Goal: Book appointment/travel/reservation

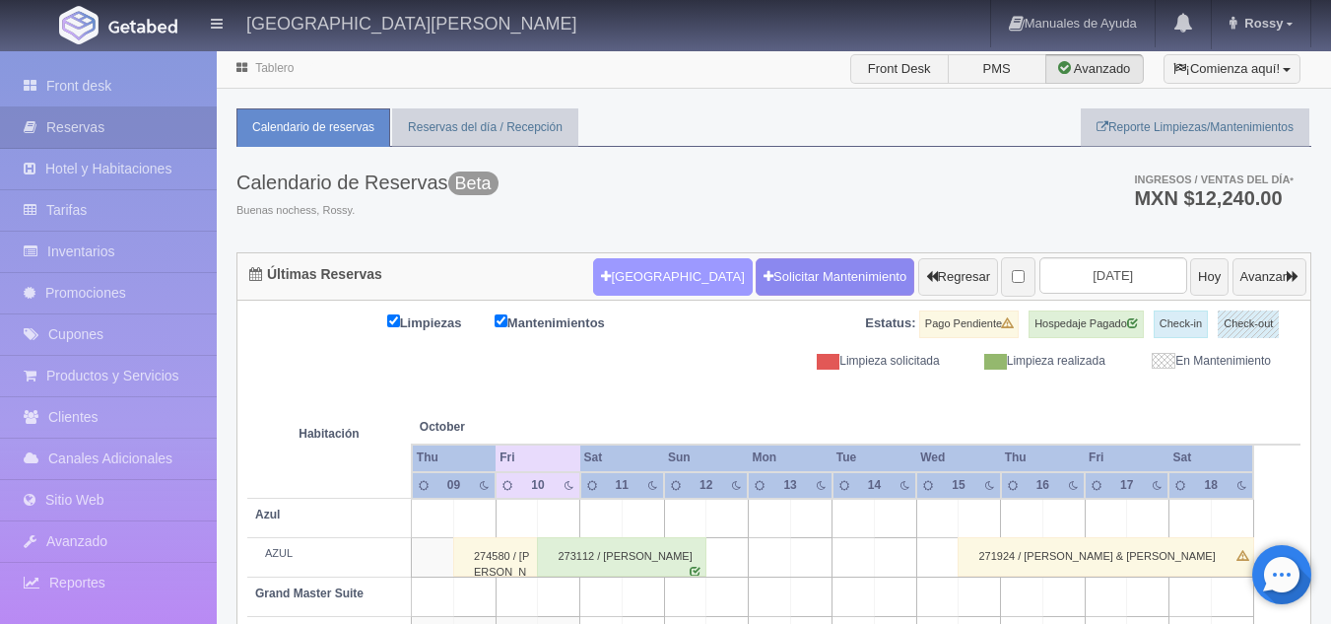
click at [631, 278] on button "[GEOGRAPHIC_DATA]" at bounding box center [672, 276] width 159 height 37
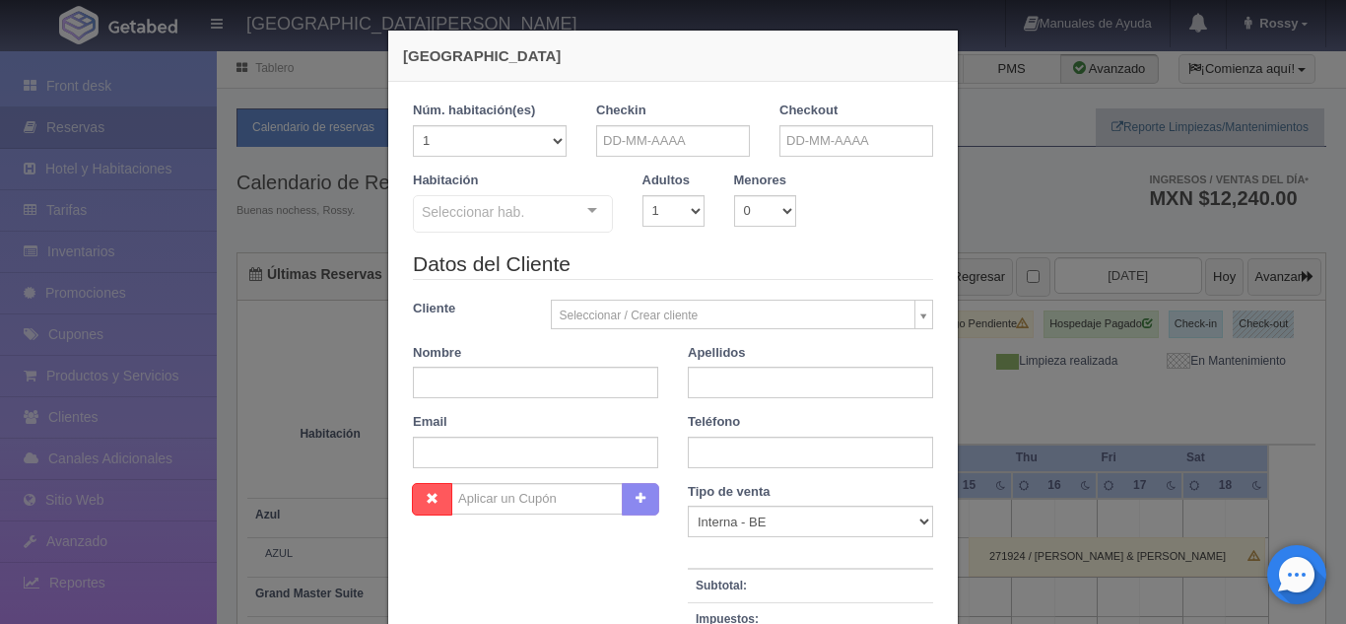
checkbox input "false"
click at [680, 145] on input "text" at bounding box center [673, 141] width 154 height 32
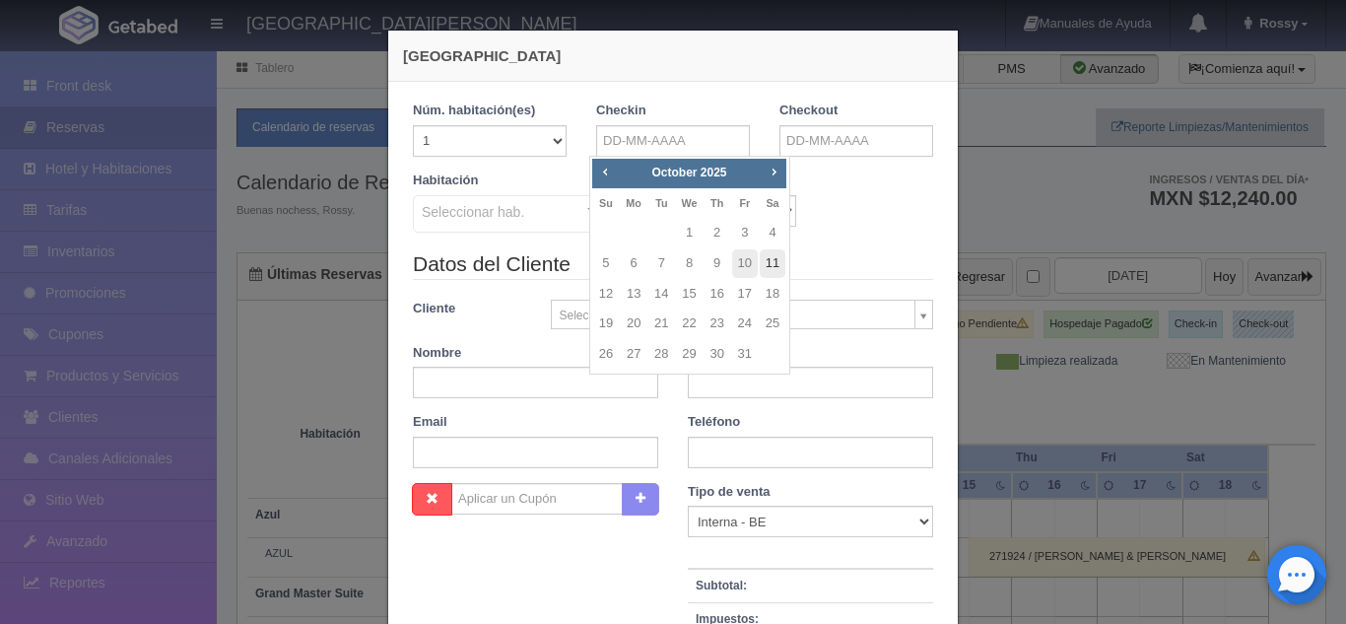
click at [767, 264] on link "11" at bounding box center [773, 263] width 26 height 29
type input "[DATE]"
checkbox input "false"
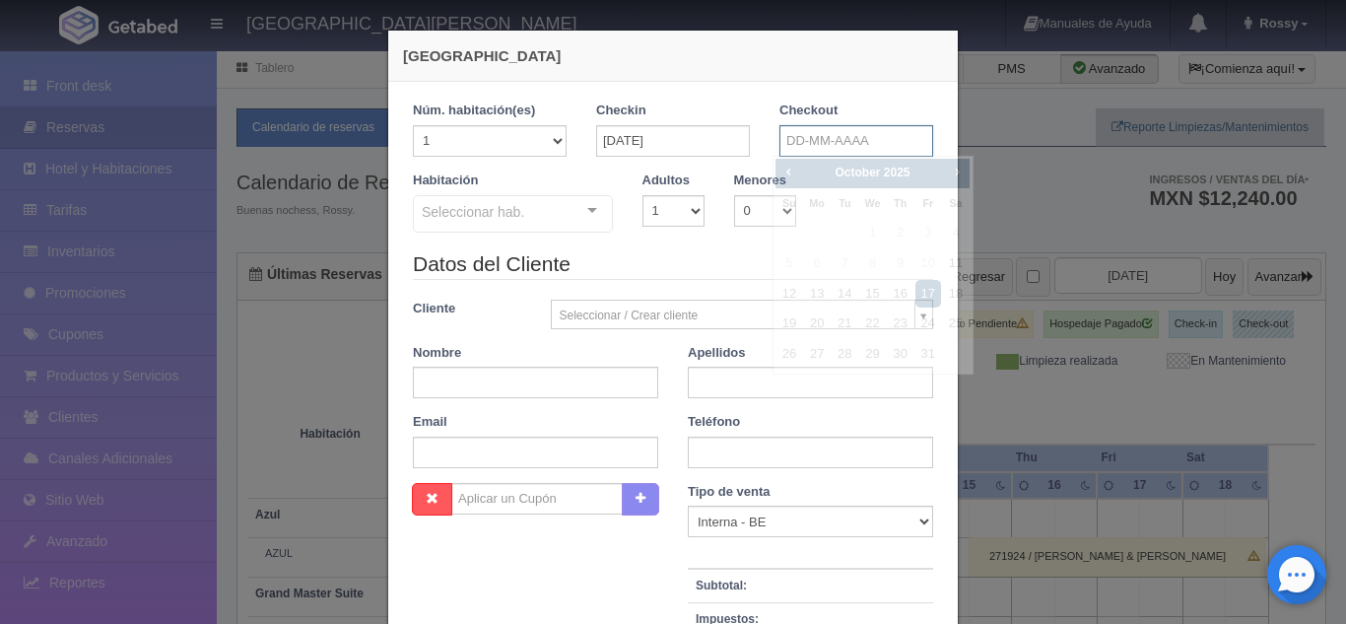
click at [818, 148] on input "text" at bounding box center [857, 141] width 154 height 32
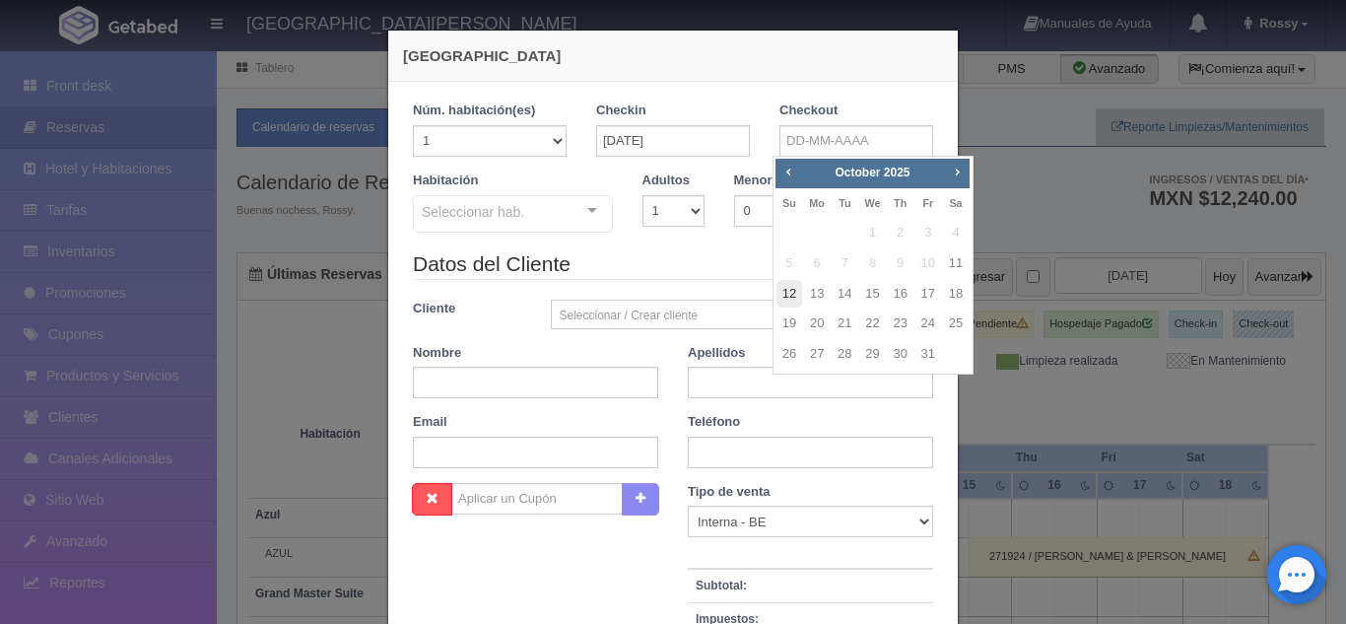
click at [793, 304] on link "12" at bounding box center [790, 294] width 26 height 29
type input "[DATE]"
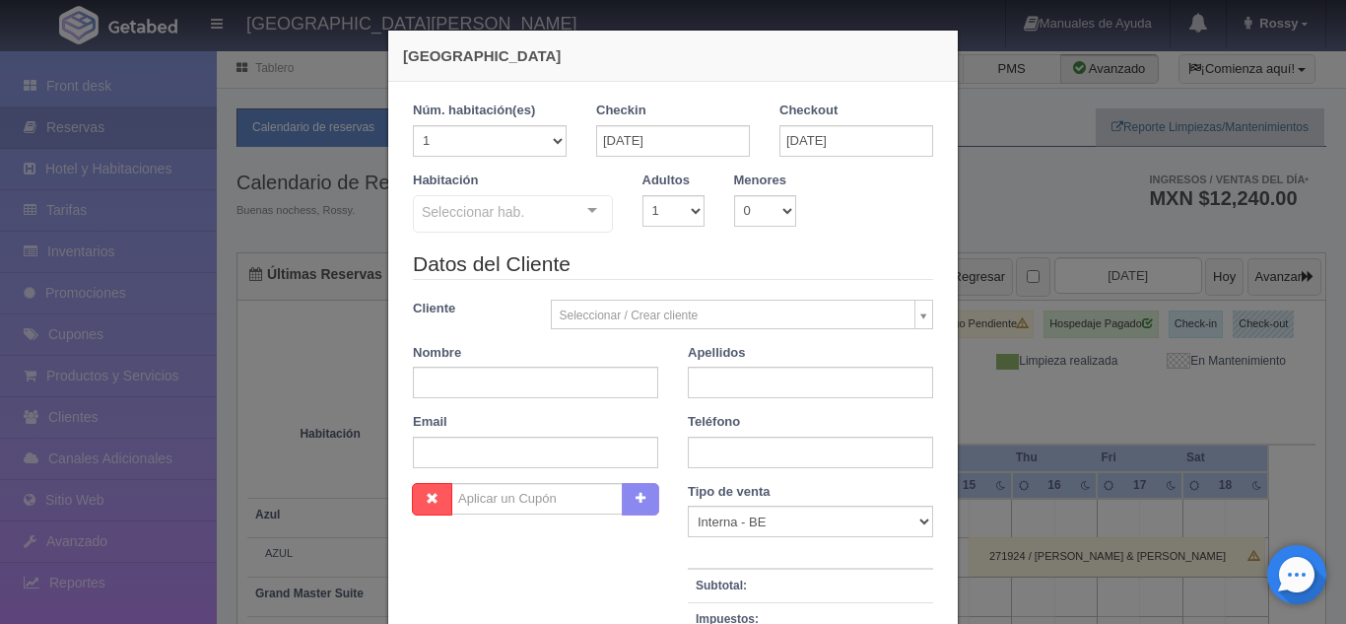
checkbox input "false"
click at [682, 208] on select "1 2 3 4 5 6 7 8 9 10" at bounding box center [674, 211] width 62 height 32
select select "2"
click at [643, 195] on select "1 2 3 4 5 6 7 8 9 10" at bounding box center [674, 211] width 62 height 32
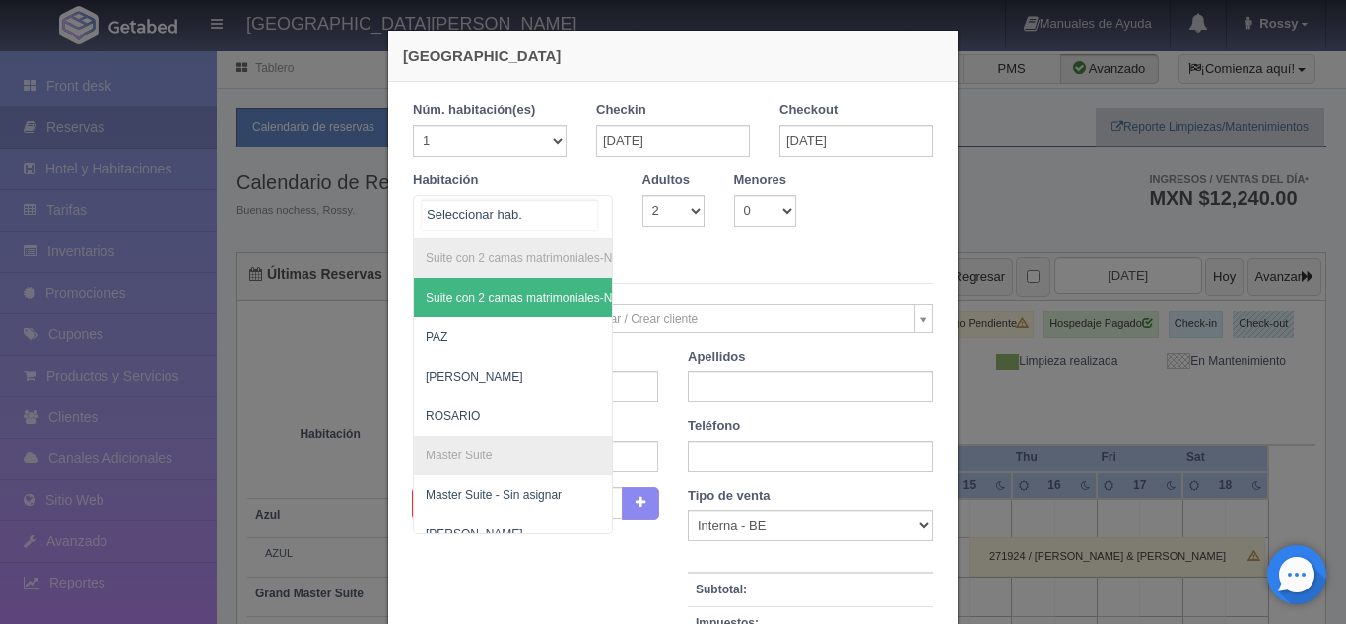
click at [584, 203] on div "Suite con 2 camas matrimoniales-No apta para menores Suite con 2 camas matrimon…" at bounding box center [513, 216] width 200 height 43
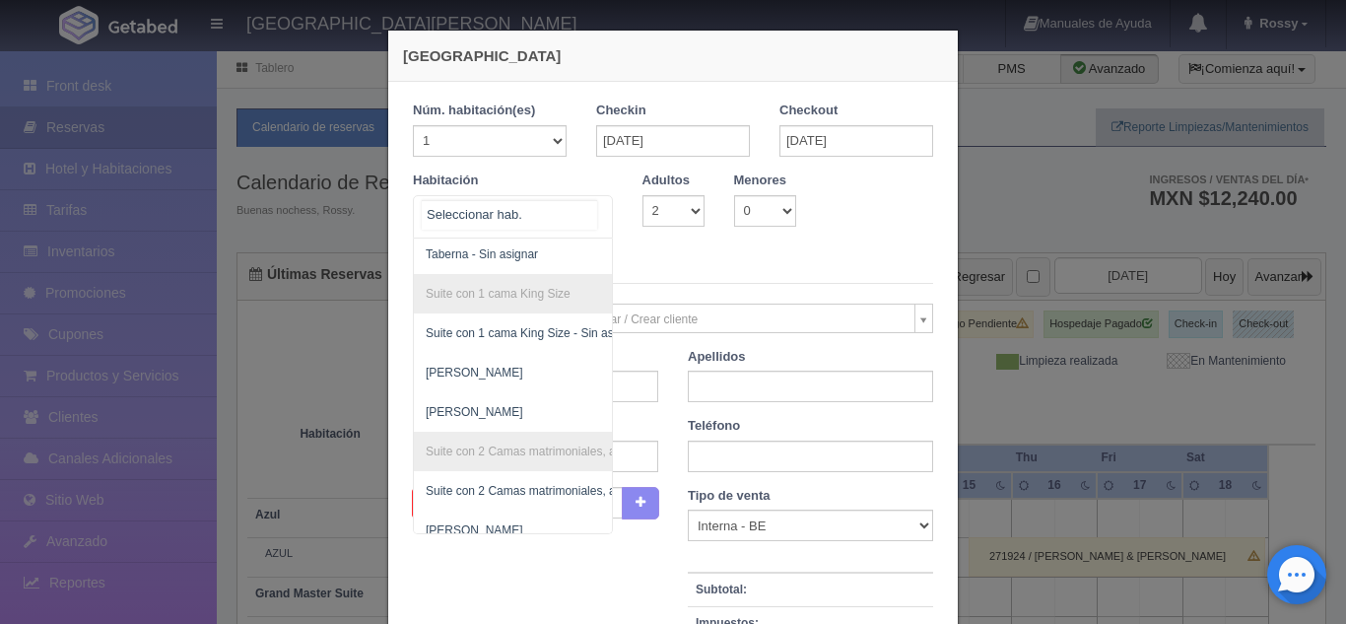
scroll to position [833, 0]
click at [471, 361] on span "[PERSON_NAME]" at bounding box center [608, 371] width 389 height 39
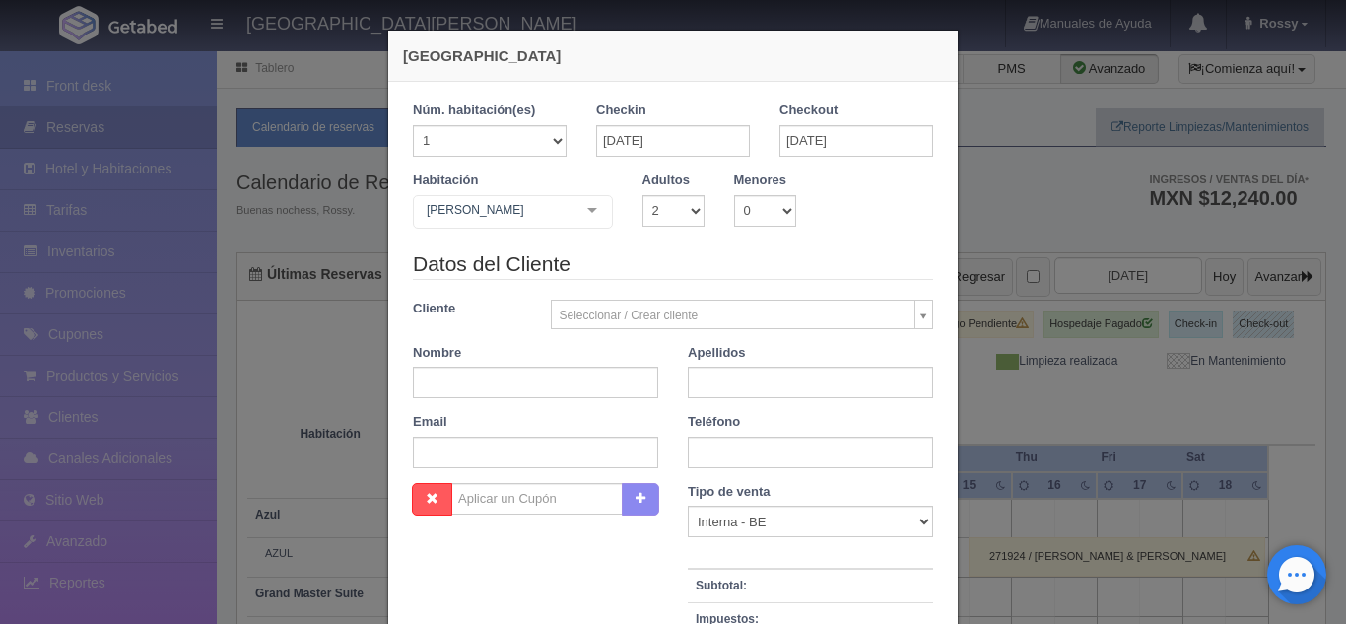
checkbox input "false"
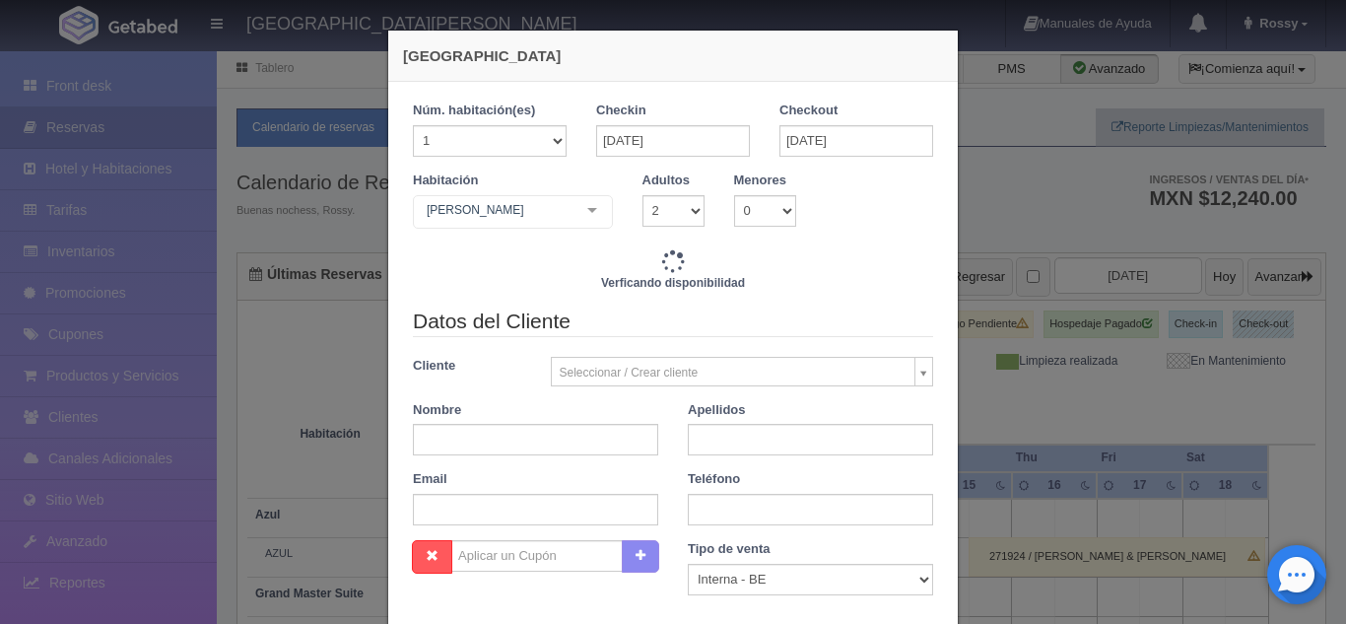
type input "4760.00"
checkbox input "false"
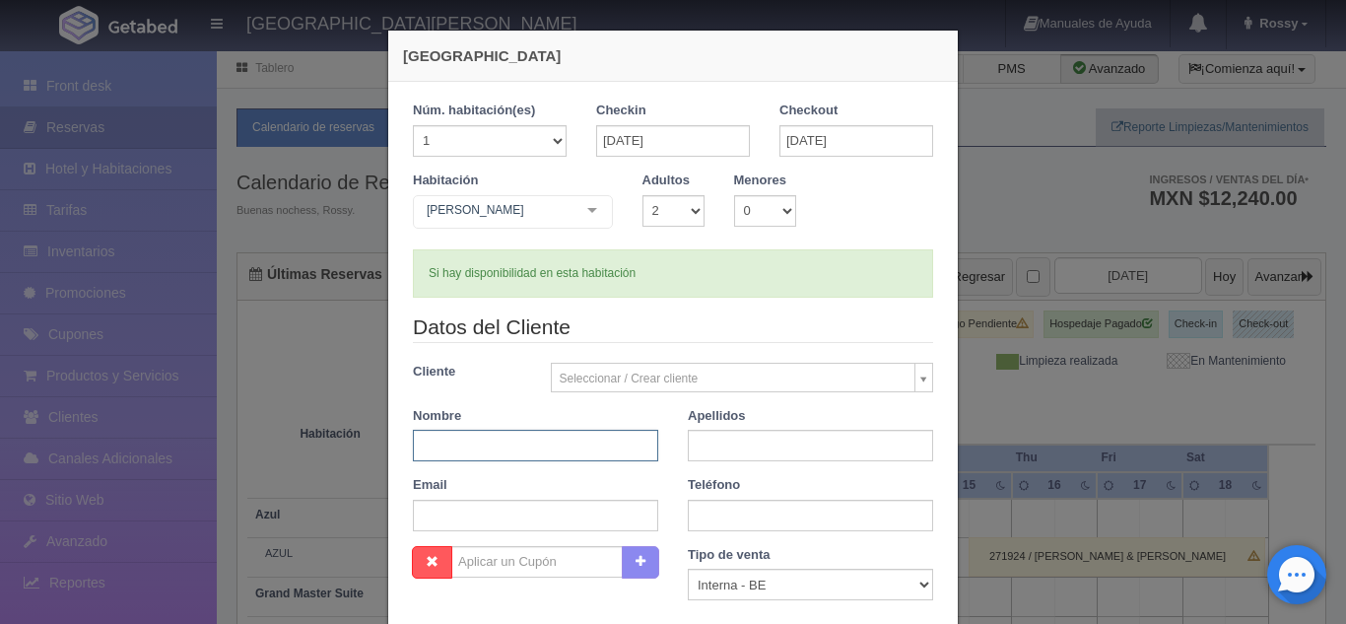
click at [570, 431] on input "text" at bounding box center [535, 446] width 245 height 32
type input "[PERSON_NAME]"
click at [738, 437] on input "text" at bounding box center [810, 446] width 245 height 32
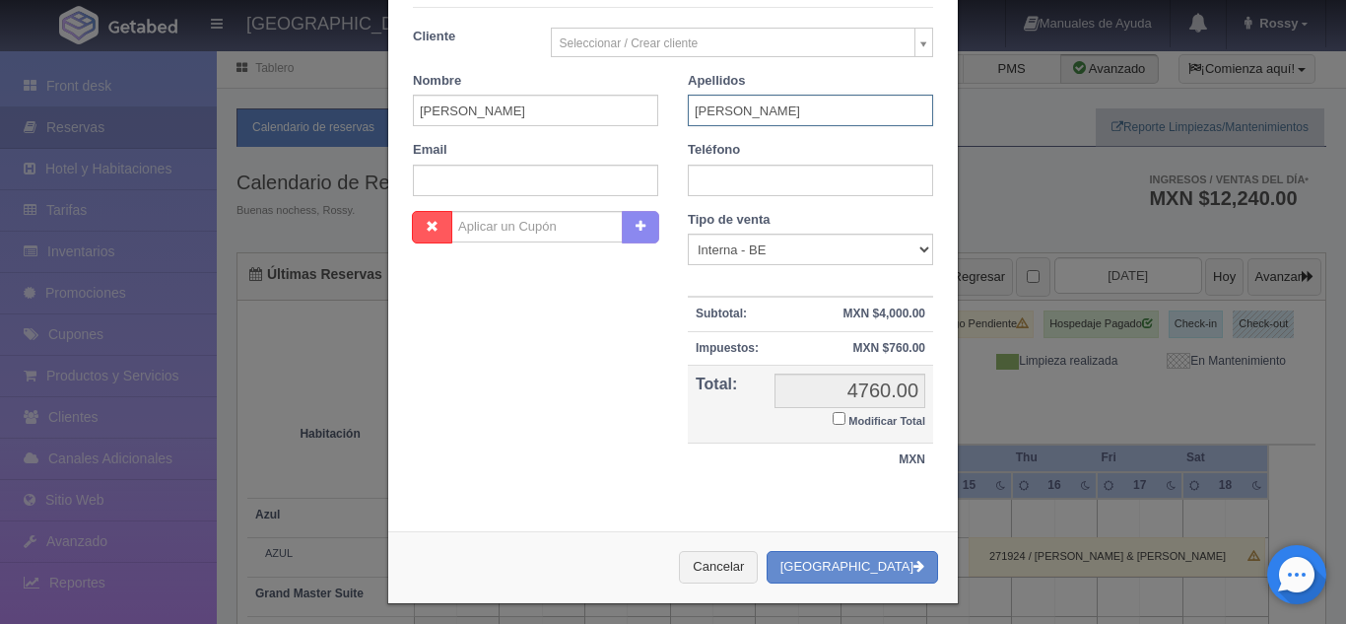
scroll to position [336, 0]
type input "[PERSON_NAME]"
click at [789, 190] on input "text" at bounding box center [810, 180] width 245 height 32
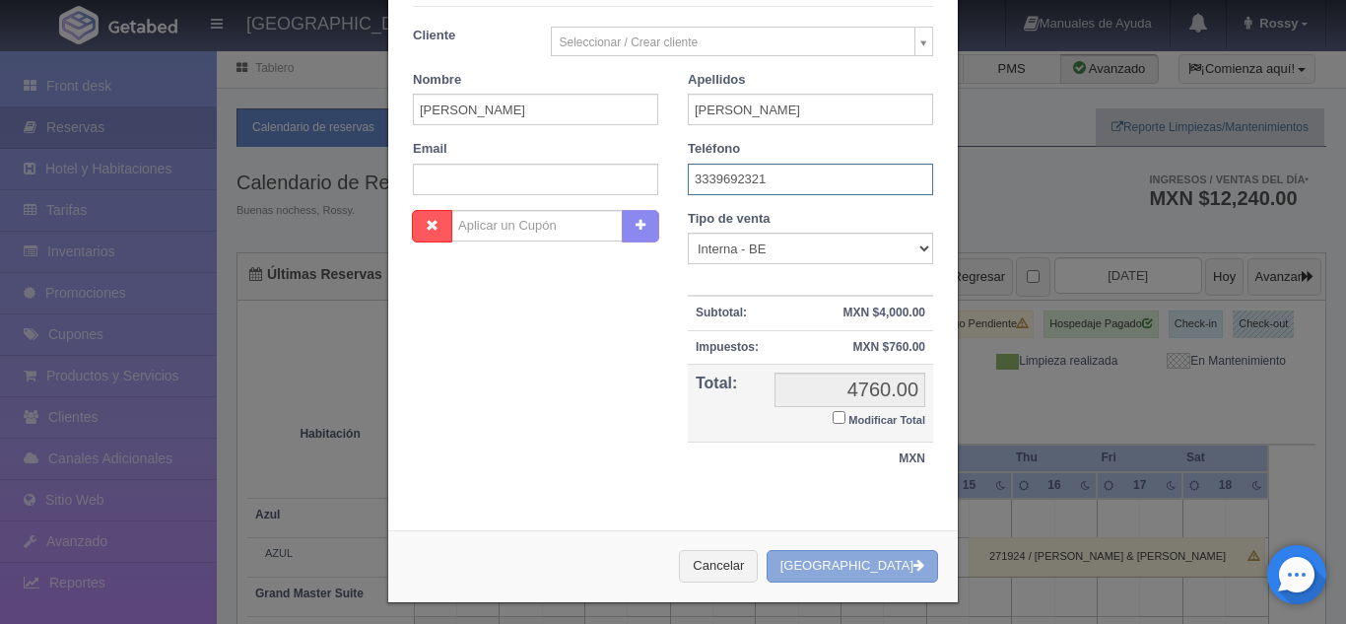
type input "3339692321"
click at [868, 572] on button "[GEOGRAPHIC_DATA]" at bounding box center [852, 566] width 171 height 33
